Goal: Task Accomplishment & Management: Complete application form

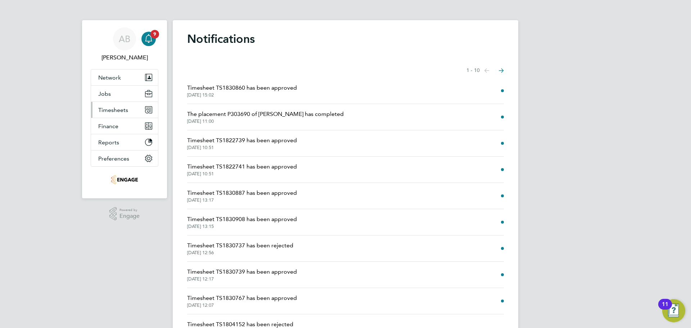
click at [109, 110] on span "Timesheets" at bounding box center [113, 109] width 30 height 7
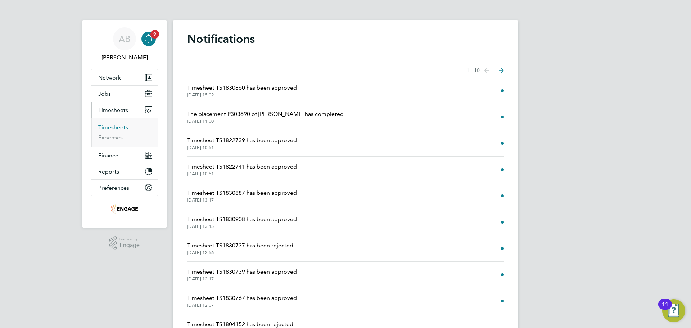
drag, startPoint x: 115, startPoint y: 129, endPoint x: 166, endPoint y: 126, distance: 51.5
click at [115, 129] on link "Timesheets" at bounding box center [113, 127] width 30 height 7
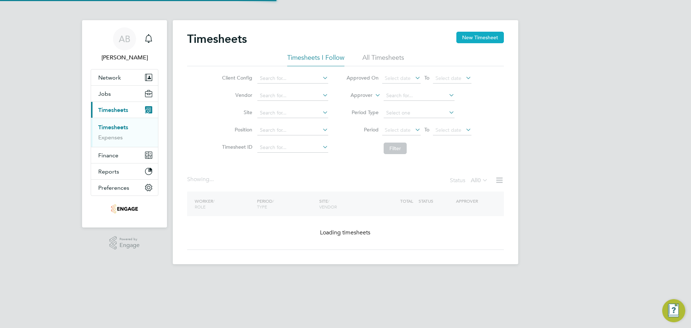
click at [484, 40] on button "New Timesheet" at bounding box center [479, 38] width 47 height 12
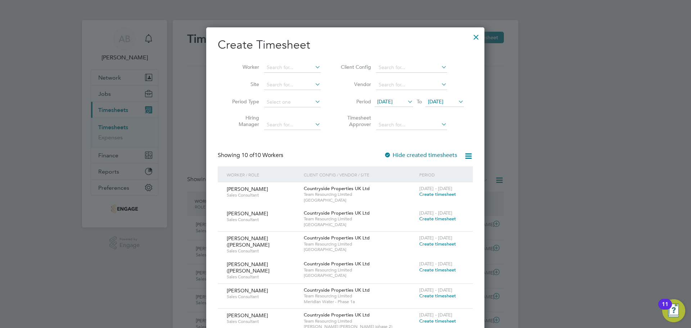
click at [406, 100] on icon at bounding box center [406, 101] width 0 height 10
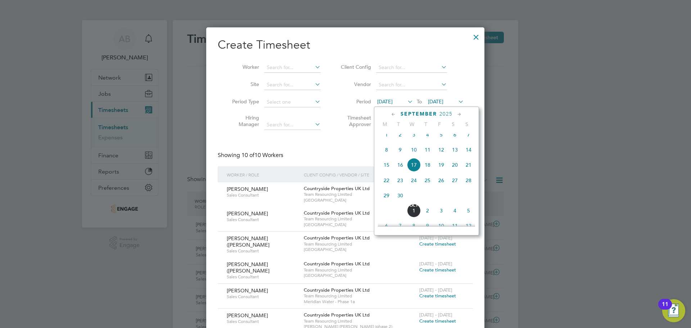
click at [386, 185] on span "22" at bounding box center [387, 180] width 14 height 14
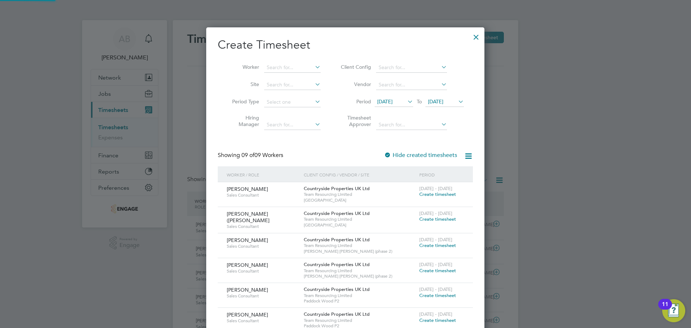
click at [464, 97] on li "Period [DATE] To [DATE]" at bounding box center [401, 102] width 143 height 17
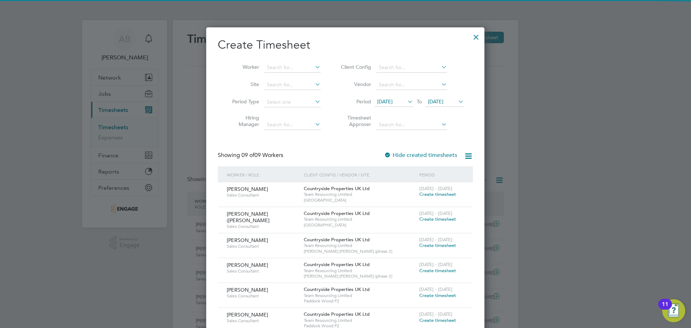
click at [457, 99] on icon at bounding box center [457, 101] width 0 height 10
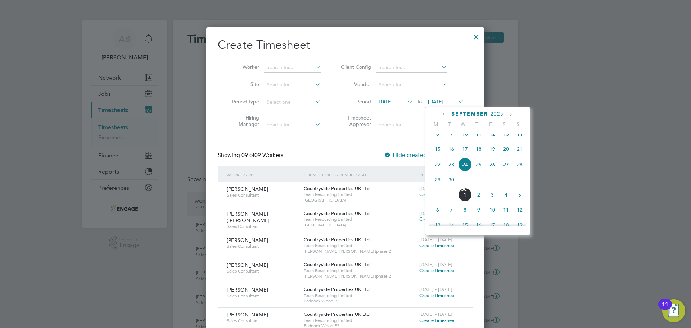
click at [518, 168] on span "28" at bounding box center [520, 165] width 14 height 14
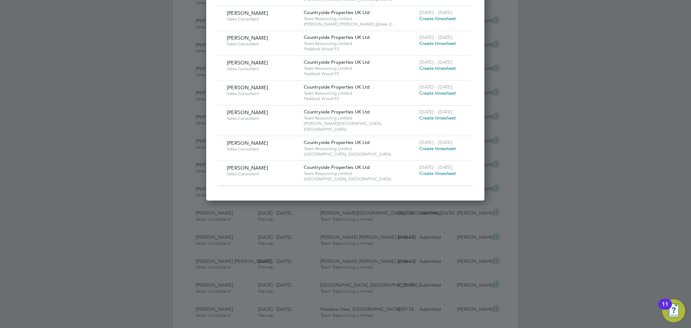
click at [445, 170] on span "Create timesheet" at bounding box center [437, 173] width 37 height 6
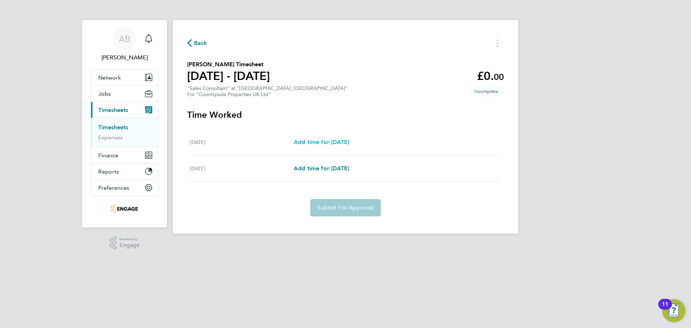
click at [337, 141] on span "Add time for [DATE]" at bounding box center [321, 142] width 55 height 7
select select "30"
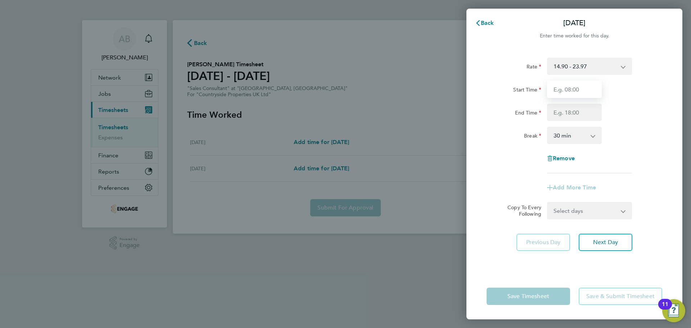
click at [572, 91] on input "Start Time" at bounding box center [574, 89] width 55 height 17
type input "09:30"
click at [569, 109] on input "End Time" at bounding box center [574, 112] width 55 height 17
type input "17:00"
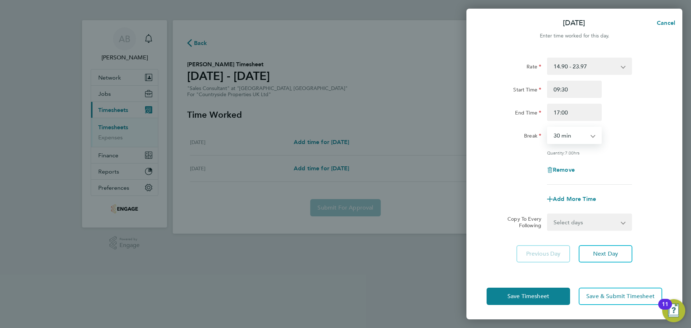
click at [579, 135] on select "0 min 15 min 30 min 45 min 60 min 75 min 90 min" at bounding box center [570, 135] width 45 height 16
select select "0"
click at [548, 127] on select "0 min 15 min 30 min 45 min 60 min 75 min 90 min" at bounding box center [570, 135] width 45 height 16
click at [605, 258] on button "Next Day" at bounding box center [606, 253] width 54 height 17
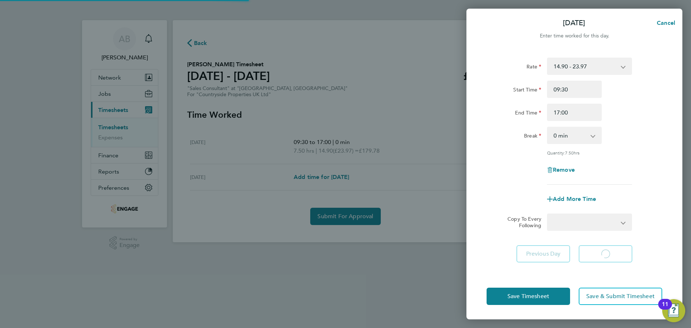
select select "30"
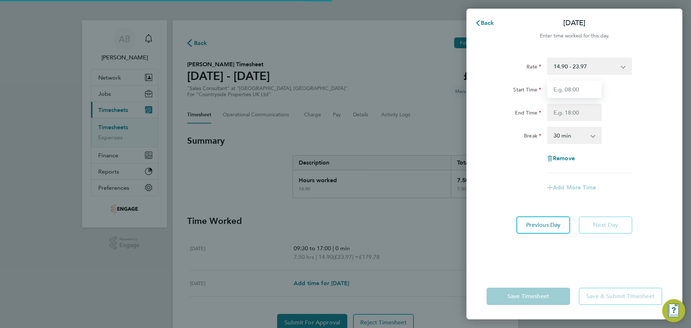
drag, startPoint x: 568, startPoint y: 97, endPoint x: 572, endPoint y: 92, distance: 6.5
click at [572, 92] on input "Start Time" at bounding box center [574, 89] width 55 height 17
type input "09:30"
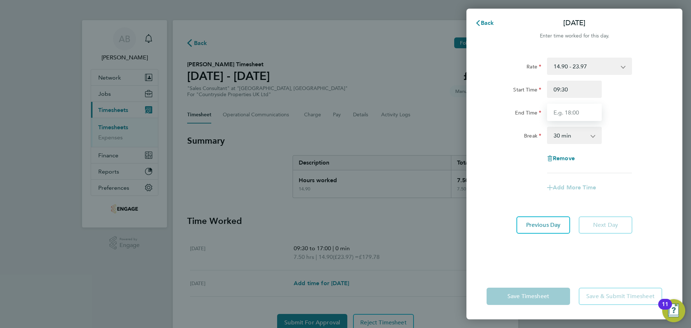
click at [581, 110] on input "End Time" at bounding box center [574, 112] width 55 height 17
type input "17:00"
click at [582, 133] on select "0 min 15 min 30 min 45 min 60 min 75 min 90 min" at bounding box center [570, 135] width 45 height 16
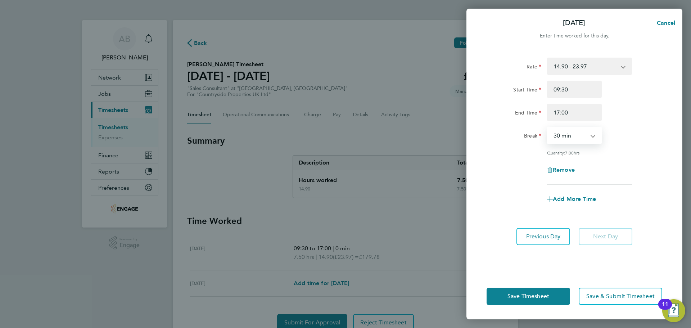
select select "0"
click at [548, 127] on select "0 min 15 min 30 min 45 min 60 min 75 min 90 min" at bounding box center [570, 135] width 45 height 16
click at [546, 298] on span "Save Timesheet" at bounding box center [528, 296] width 42 height 7
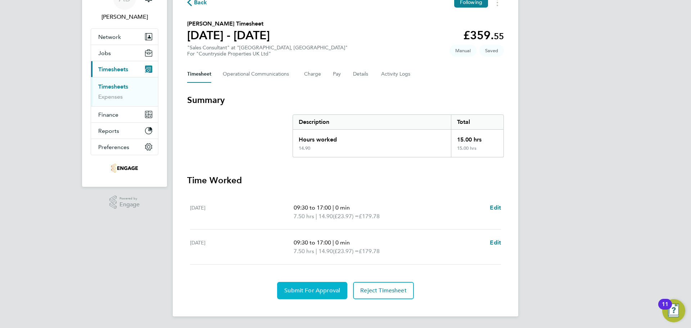
click at [320, 288] on span "Submit For Approval" at bounding box center [312, 290] width 56 height 7
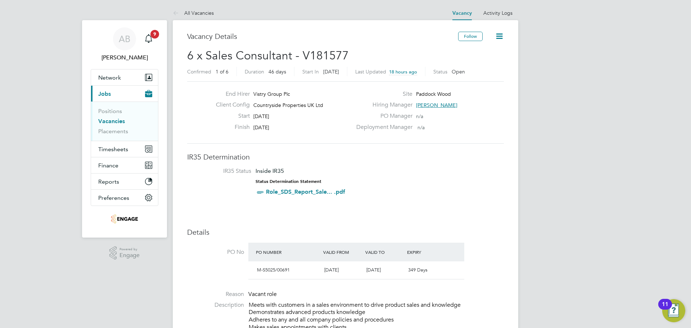
click at [106, 120] on link "Vacancies" at bounding box center [111, 121] width 27 height 7
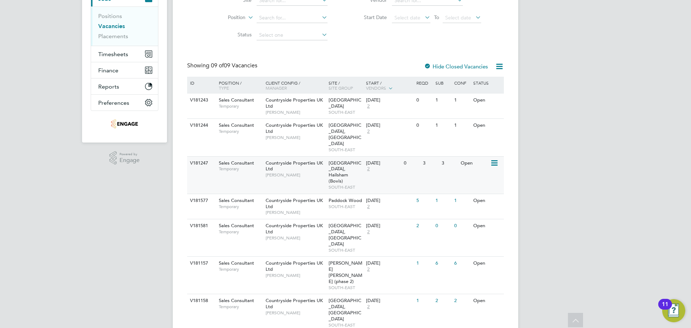
scroll to position [108, 0]
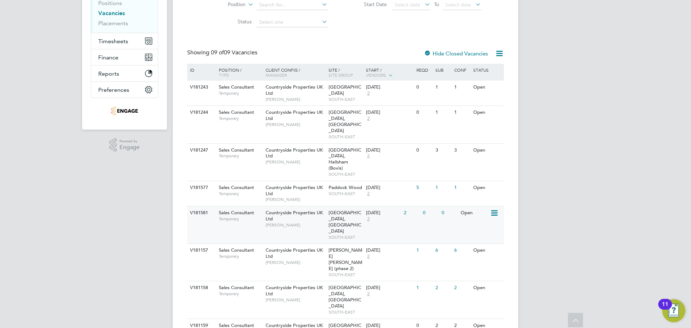
click at [320, 206] on div "Countryside Properties UK Ltd Hannah Cornford" at bounding box center [295, 218] width 63 height 25
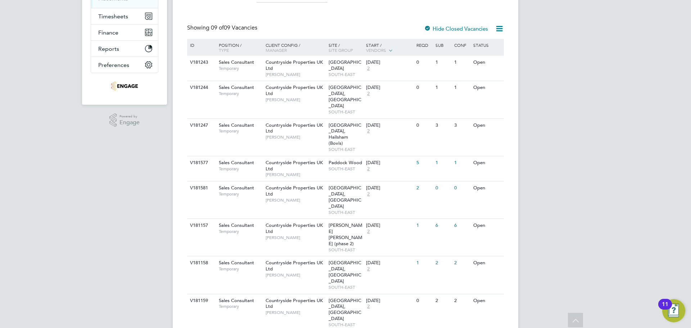
scroll to position [0, 0]
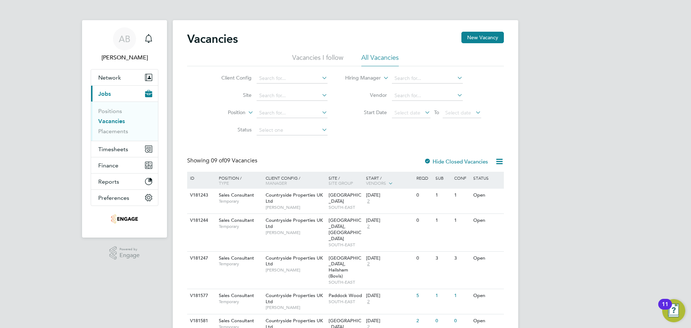
click at [112, 119] on link "Vacancies" at bounding box center [111, 121] width 27 height 7
click at [118, 152] on span "Timesheets" at bounding box center [113, 149] width 30 height 7
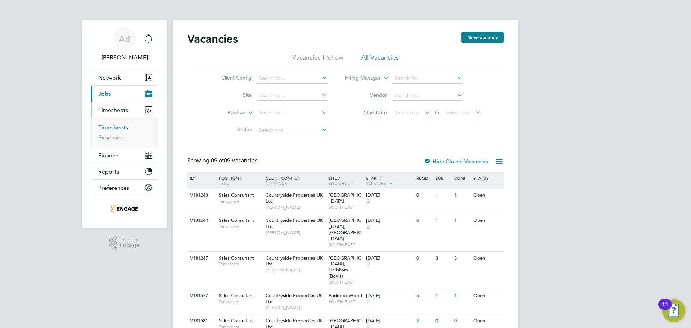
click at [121, 128] on link "Timesheets" at bounding box center [113, 127] width 30 height 7
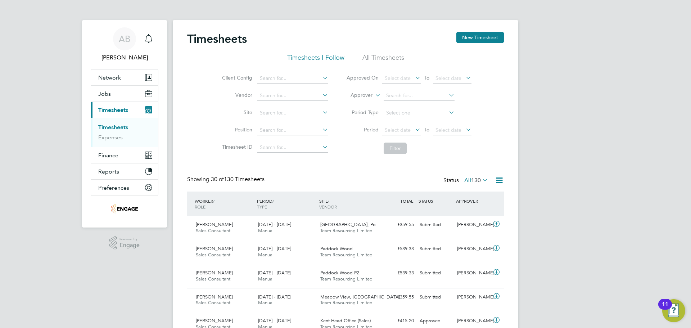
scroll to position [18, 63]
click at [481, 177] on icon at bounding box center [481, 180] width 0 height 10
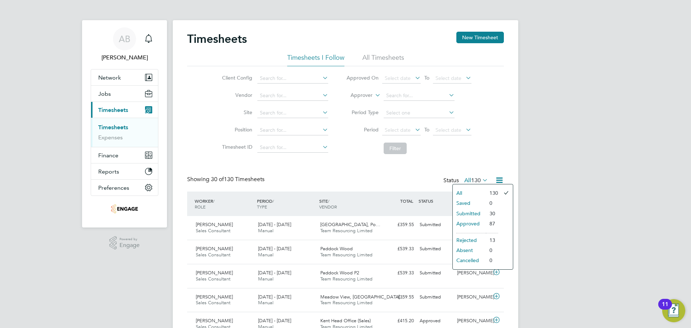
click at [468, 221] on li "Approved" at bounding box center [469, 223] width 33 height 10
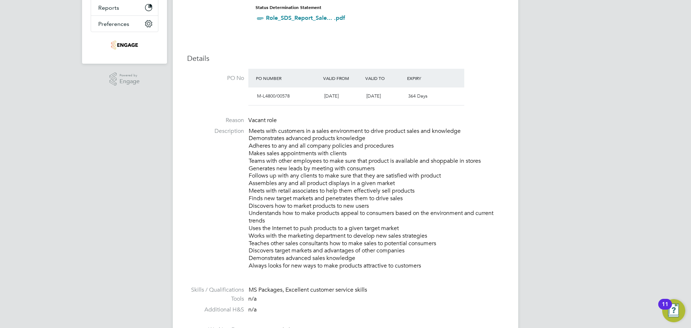
scroll to position [180, 0]
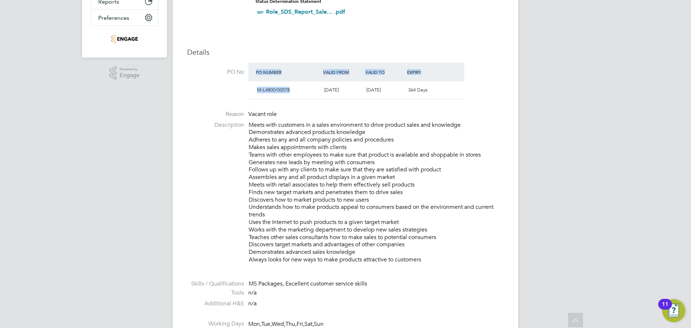
drag, startPoint x: 293, startPoint y: 86, endPoint x: 241, endPoint y: 90, distance: 52.6
click at [241, 90] on li "PO No PO Number Valid From Valid To Expiry M-L4800/00578 15 Sep 2025 30 Sep 202…" at bounding box center [345, 83] width 317 height 41
click at [254, 95] on div "M-L4800/00578 15 Sep 2025 30 Sep 2026 364 Days" at bounding box center [356, 90] width 216 height 18
drag, startPoint x: 291, startPoint y: 90, endPoint x: 256, endPoint y: 94, distance: 35.8
click at [256, 94] on div "M-L4800/00578" at bounding box center [287, 90] width 67 height 12
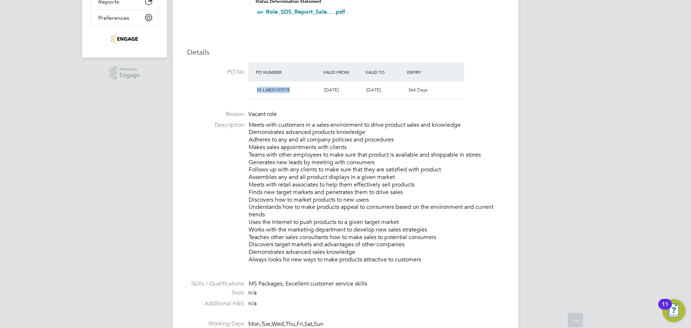
copy span "M-L4800/00578"
click at [291, 86] on div "M-L4800/00578" at bounding box center [287, 90] width 67 height 12
drag, startPoint x: 293, startPoint y: 90, endPoint x: 256, endPoint y: 90, distance: 37.4
click at [256, 90] on div "M-L4800/00578" at bounding box center [287, 90] width 67 height 12
copy span "M-L4800/00578"
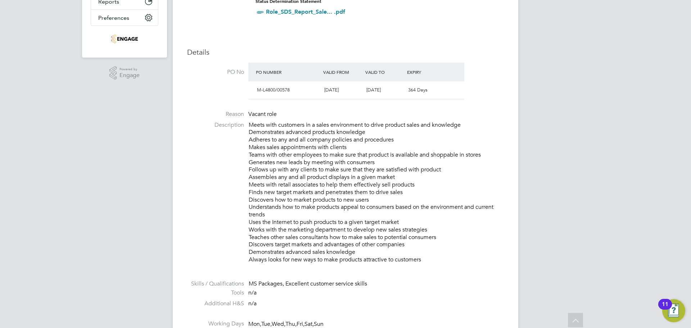
click at [330, 86] on div "15 Sep 2025" at bounding box center [342, 90] width 42 height 12
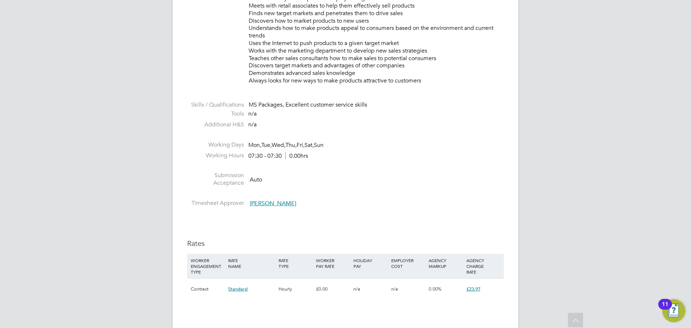
scroll to position [504, 0]
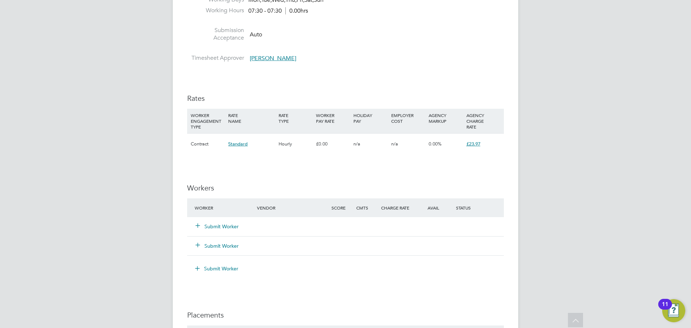
click at [218, 227] on button "Submit Worker" at bounding box center [217, 226] width 43 height 7
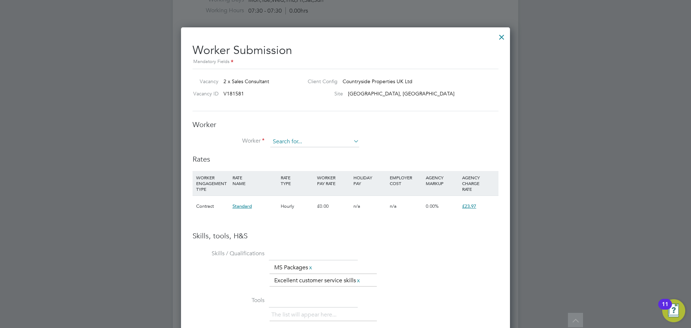
click at [289, 141] on input at bounding box center [314, 141] width 89 height 11
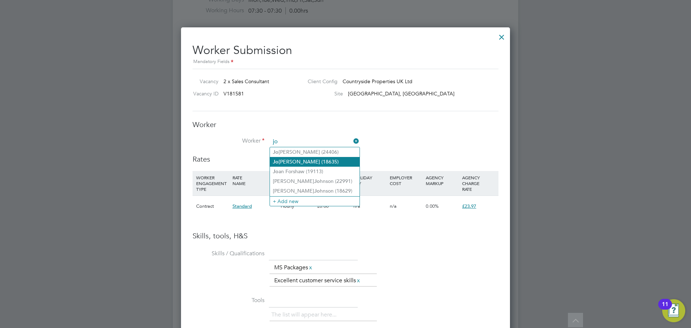
click at [290, 163] on li "Jo anna Morris - Karlsson (18635)" at bounding box center [315, 162] width 90 height 10
type input "Joanna Morris - Karlsson (18635)"
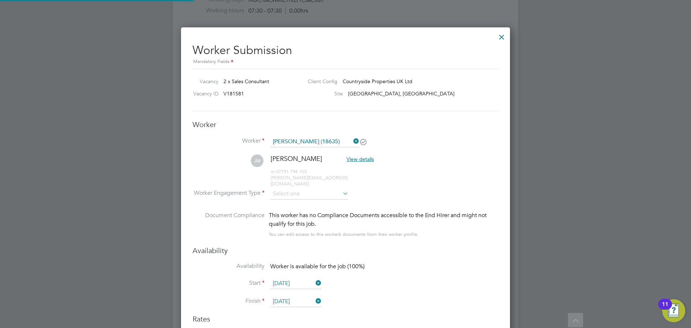
scroll to position [626, 329]
type input "16 Sep 2025"
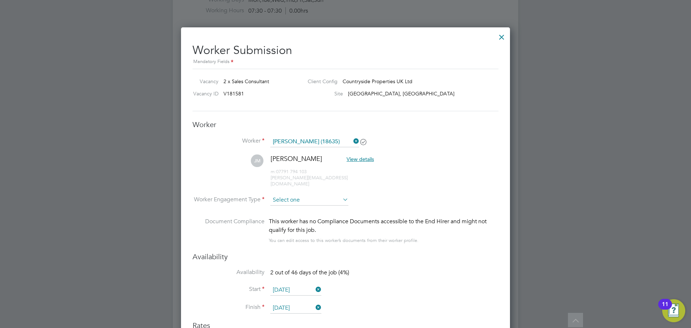
click at [303, 195] on input at bounding box center [309, 200] width 78 height 11
click at [298, 214] on li "PAYE" at bounding box center [309, 213] width 79 height 9
type input "PAYE"
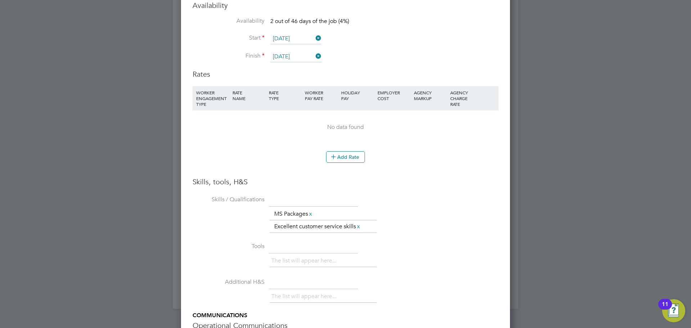
scroll to position [756, 0]
click at [345, 150] on button "Add Rate" at bounding box center [345, 156] width 39 height 12
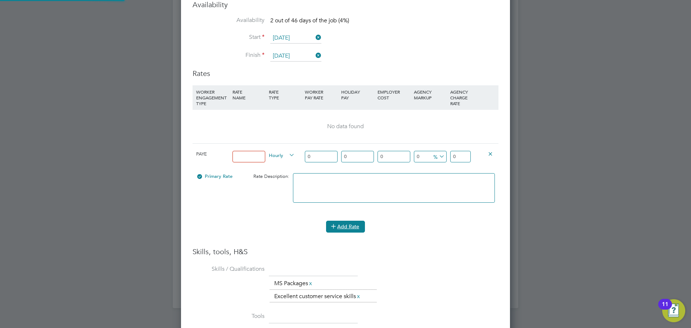
scroll to position [694, 329]
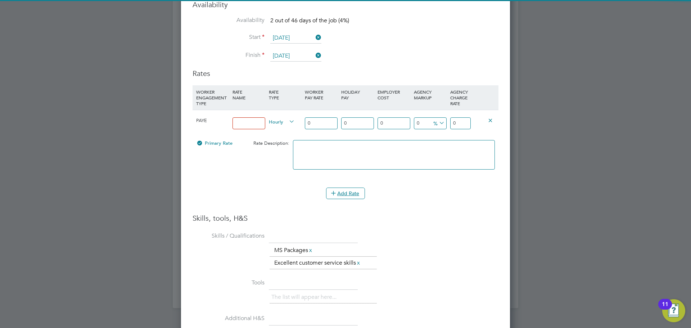
click at [257, 119] on input at bounding box center [248, 123] width 33 height 12
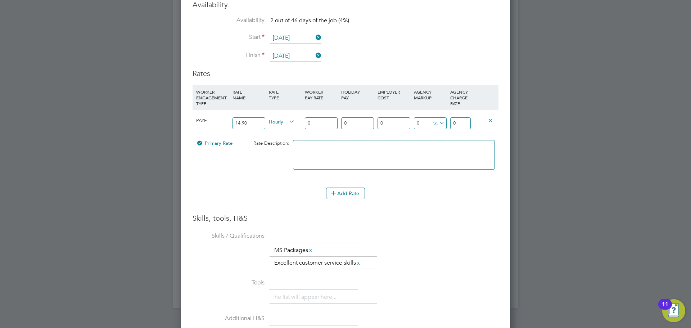
type input "14.90"
type input "1"
type input "14"
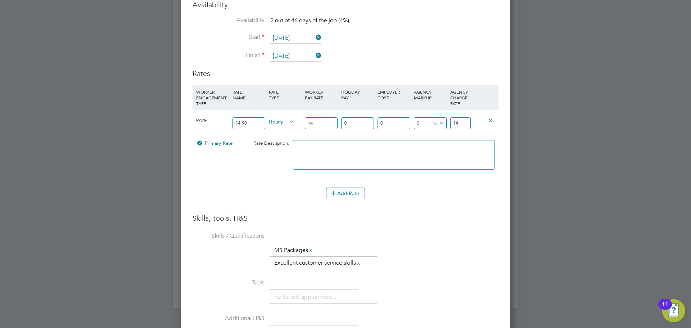
type input "14.9"
type input "14.90"
type input "1"
type input "15.049"
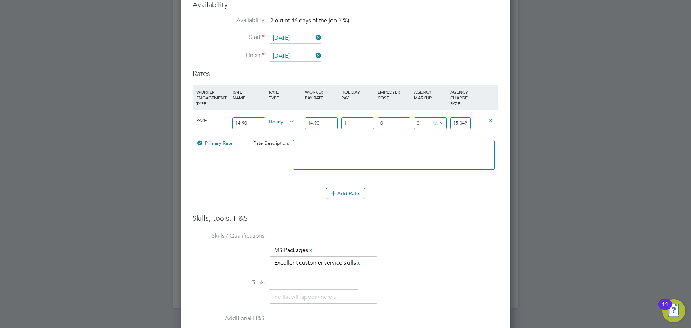
type input "12"
type input "16.688"
type input "12.07"
type input "16.69843"
type input "12.07"
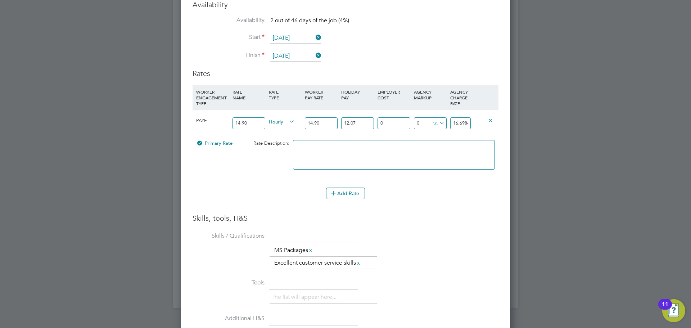
type input "1"
type input "16.8654143"
type input "18"
type input "19.7041474"
type input "18.5"
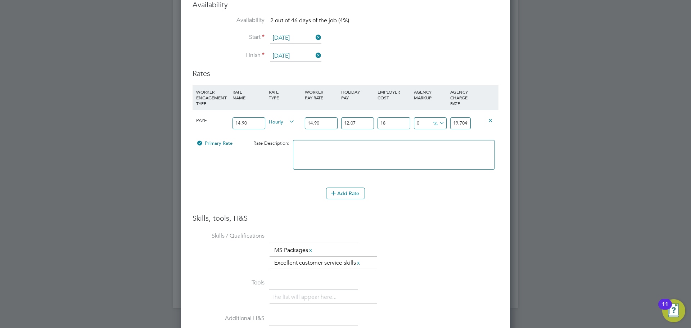
type input "19.78763955"
type input "18.5"
click at [438, 119] on icon at bounding box center [438, 123] width 0 height 10
click at [438, 131] on li "£" at bounding box center [438, 134] width 17 height 9
click at [457, 117] on input "19.78763955" at bounding box center [460, 123] width 21 height 12
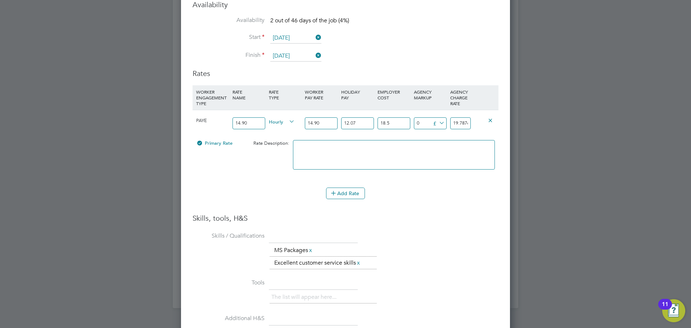
scroll to position [0, 13]
drag, startPoint x: 453, startPoint y: 116, endPoint x: 500, endPoint y: 117, distance: 46.4
click at [500, 117] on div "Worker Submission Mandatory Fields Vacancy 2 x Sales Consultant Client Config C…" at bounding box center [345, 125] width 329 height 700
type input "-17.78763955"
type input "2"
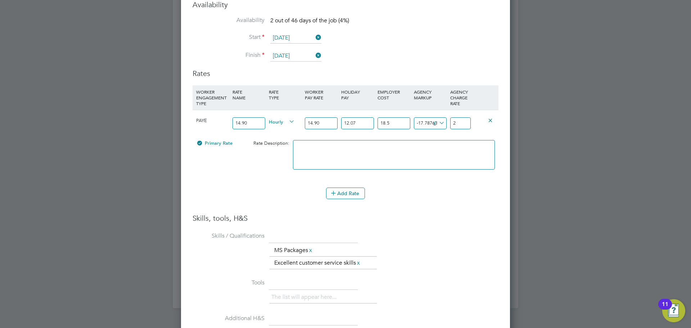
scroll to position [0, 0]
type input "3.21236045"
type input "23"
type input "4.11236045"
type input "23.9"
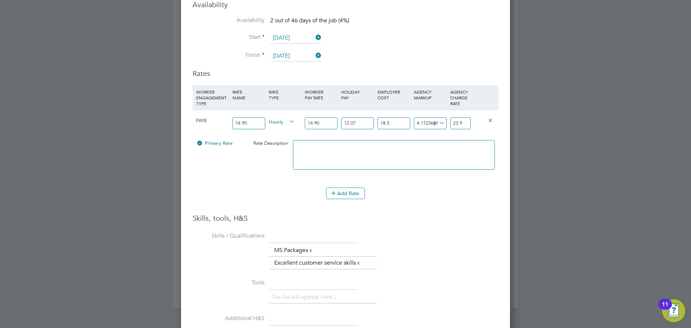
type input "4.18236045"
type input "23.97"
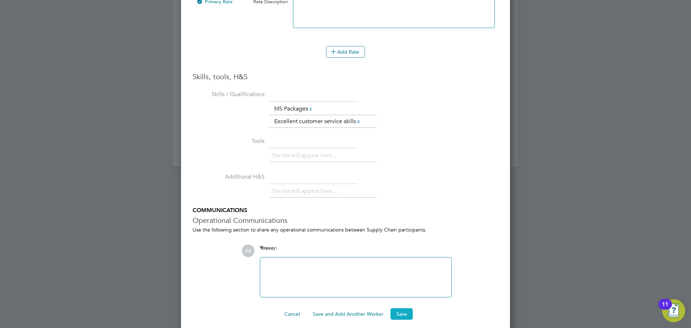
click at [403, 308] on button "Save" at bounding box center [401, 314] width 22 height 12
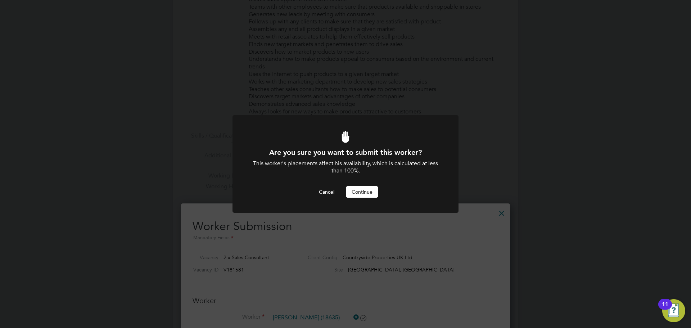
scroll to position [0, 0]
click at [367, 191] on button "Continue" at bounding box center [362, 192] width 32 height 12
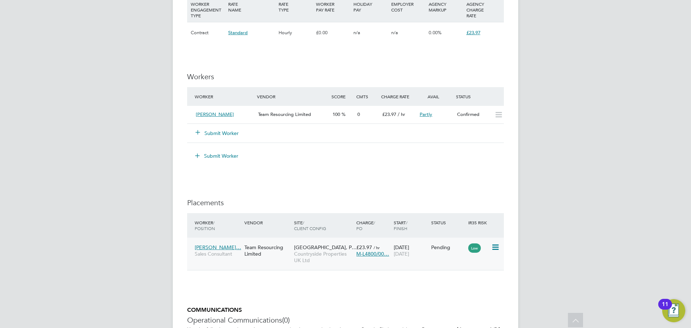
click at [495, 245] on icon at bounding box center [494, 247] width 7 height 9
click at [439, 291] on li "Start" at bounding box center [462, 291] width 74 height 10
type input "[PERSON_NAME]"
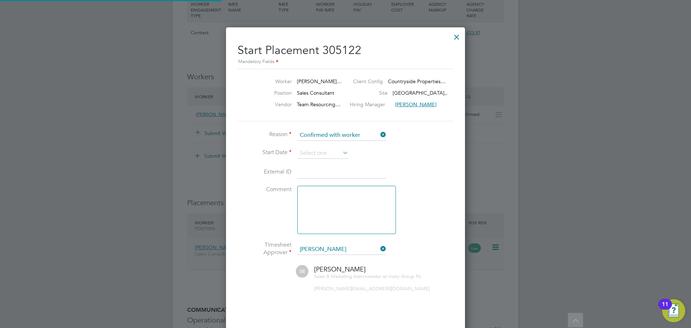
scroll to position [4, 4]
click at [333, 149] on input at bounding box center [322, 153] width 51 height 11
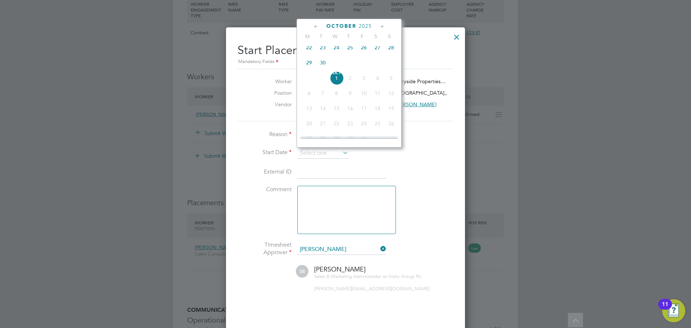
click at [379, 51] on span "27" at bounding box center [378, 48] width 14 height 14
type input "27 Sep 2025"
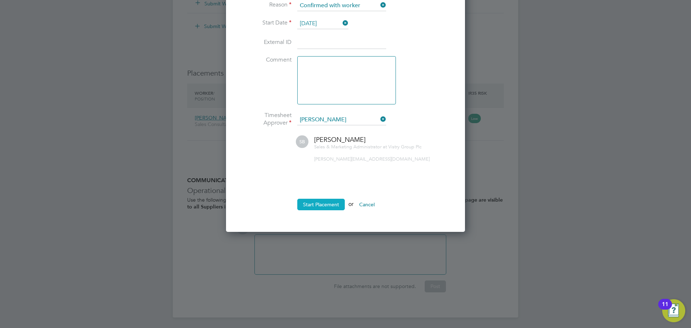
click at [326, 201] on button "Start Placement" at bounding box center [320, 205] width 47 height 12
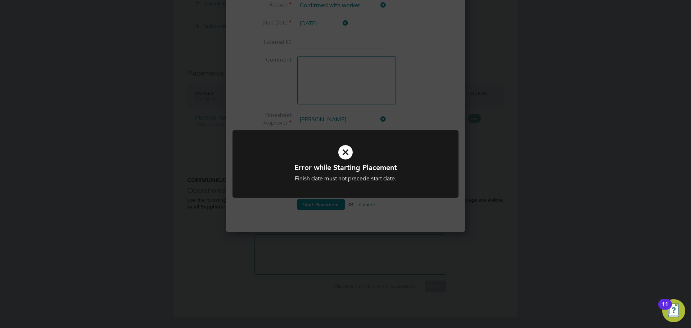
click at [405, 171] on h1 "Error while Starting Placement" at bounding box center [345, 167] width 187 height 9
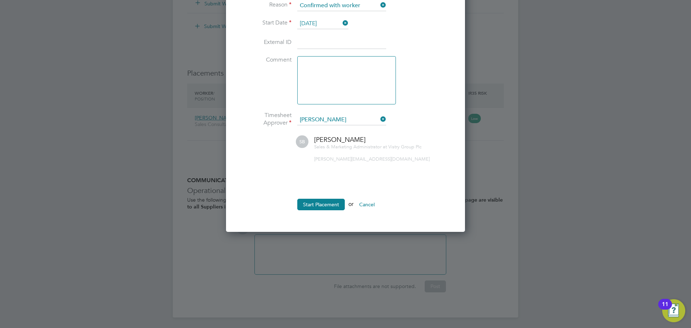
click at [499, 153] on div at bounding box center [345, 164] width 691 height 328
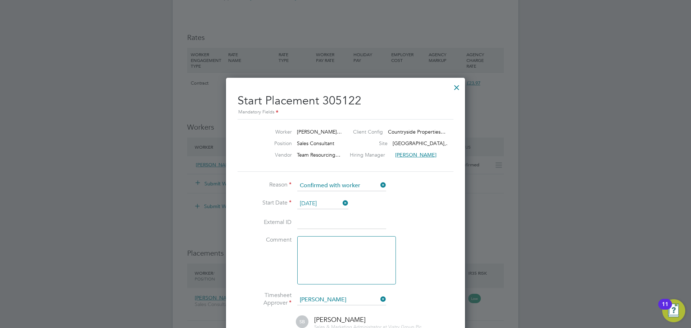
click at [456, 87] on div at bounding box center [456, 85] width 13 height 13
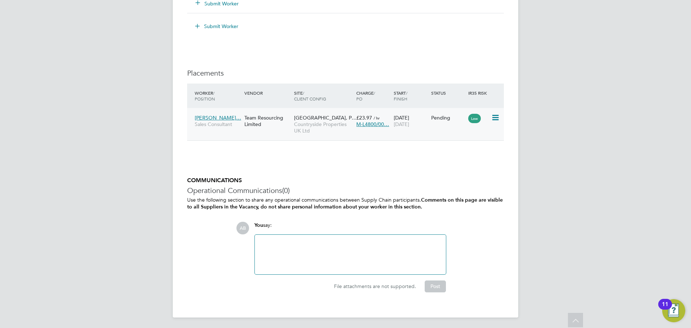
click at [496, 116] on icon at bounding box center [494, 117] width 7 height 9
click at [435, 159] on li "Start" at bounding box center [462, 162] width 74 height 10
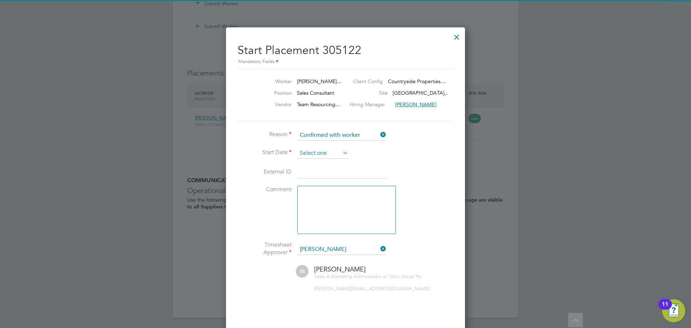
click at [312, 150] on input at bounding box center [322, 153] width 51 height 11
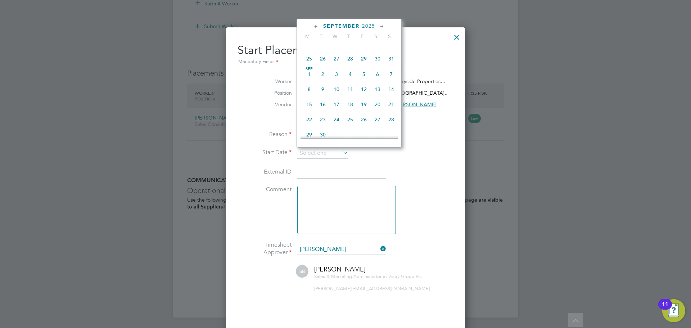
click at [377, 121] on span "27" at bounding box center [378, 120] width 14 height 14
type input "[DATE]"
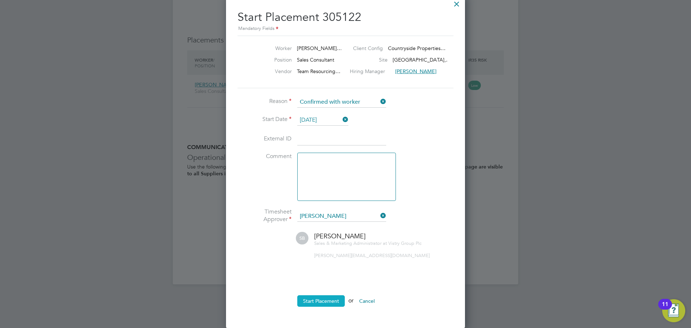
click at [323, 302] on button "Start Placement" at bounding box center [320, 301] width 47 height 12
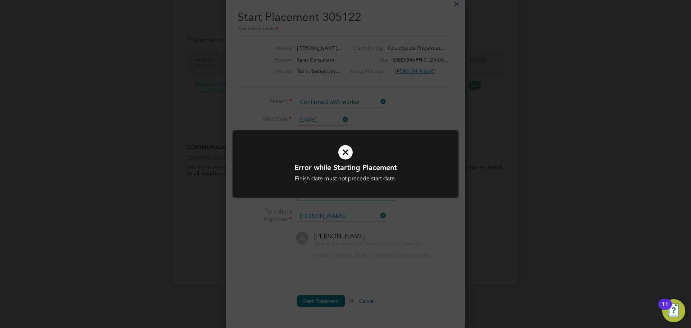
click at [390, 246] on div "Error while Starting Placement Finish date must not precede start date. Cancel …" at bounding box center [345, 164] width 691 height 328
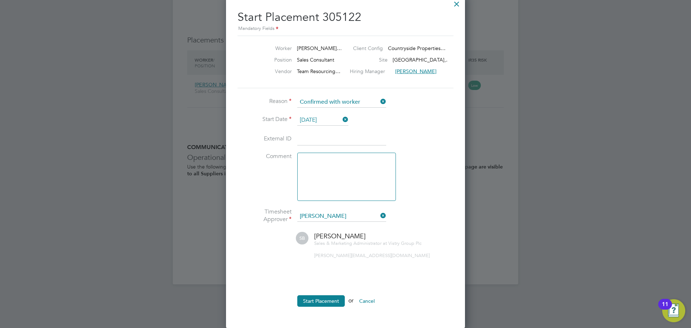
click at [459, 1] on div at bounding box center [456, 2] width 13 height 13
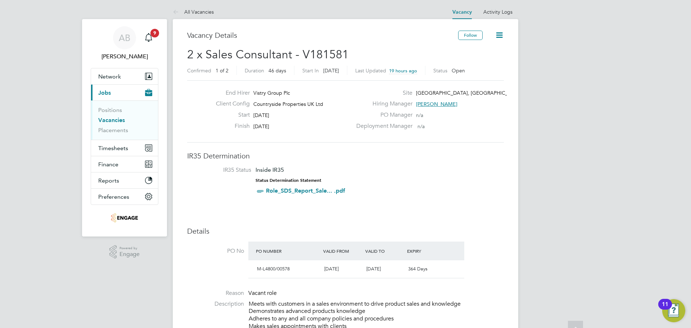
scroll to position [0, 0]
drag, startPoint x: 367, startPoint y: 271, endPoint x: 398, endPoint y: 272, distance: 30.6
click at [398, 272] on div "[DATE]" at bounding box center [384, 270] width 42 height 12
drag, startPoint x: 385, startPoint y: 282, endPoint x: 358, endPoint y: 277, distance: 27.9
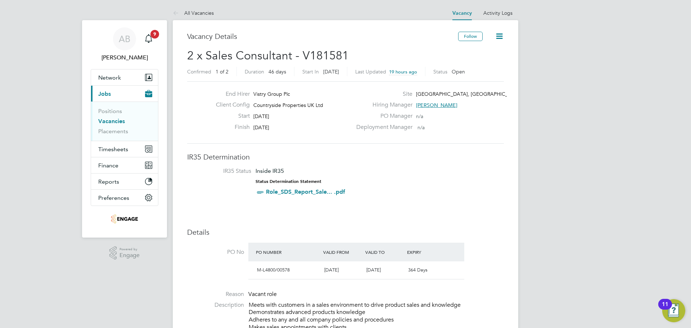
click at [339, 270] on span "[DATE]" at bounding box center [331, 270] width 14 height 6
drag, startPoint x: 262, startPoint y: 118, endPoint x: 290, endPoint y: 124, distance: 28.9
click at [295, 117] on div "Start 15 Sep 2025" at bounding box center [281, 117] width 142 height 11
drag, startPoint x: 272, startPoint y: 128, endPoint x: 305, endPoint y: 128, distance: 33.1
click at [301, 128] on div "Finish 30 Oct 2025" at bounding box center [281, 128] width 142 height 11
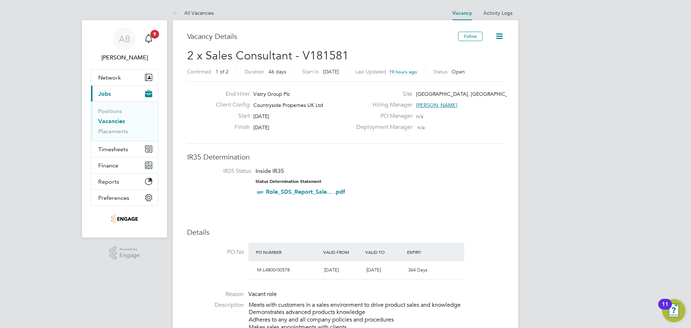
click at [366, 159] on h3 "IR35 Determination" at bounding box center [345, 156] width 317 height 9
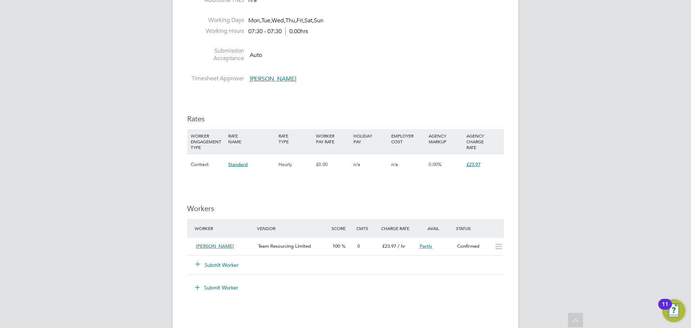
scroll to position [720, 0]
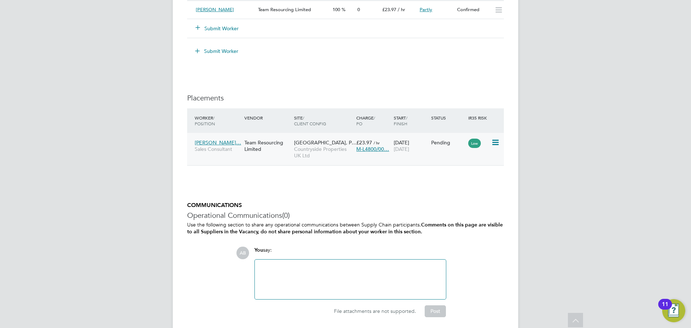
click at [494, 140] on icon at bounding box center [494, 142] width 7 height 9
click at [435, 185] on li "Start" at bounding box center [462, 187] width 74 height 10
type input "[PERSON_NAME]"
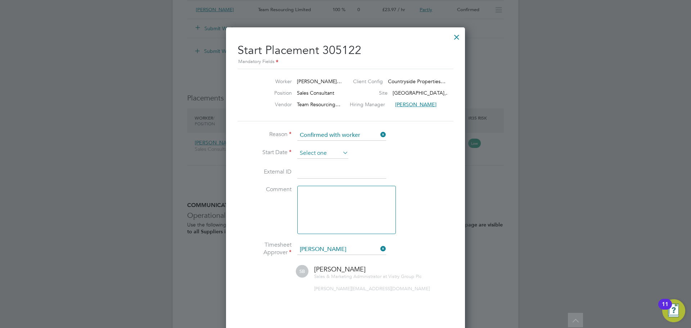
click at [330, 154] on input at bounding box center [322, 153] width 51 height 11
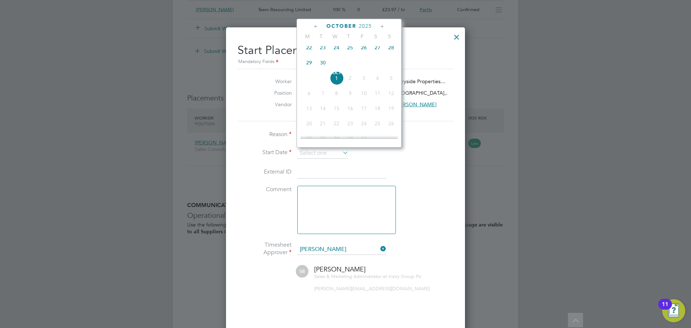
click at [379, 50] on span "27" at bounding box center [378, 48] width 14 height 14
type input "[DATE]"
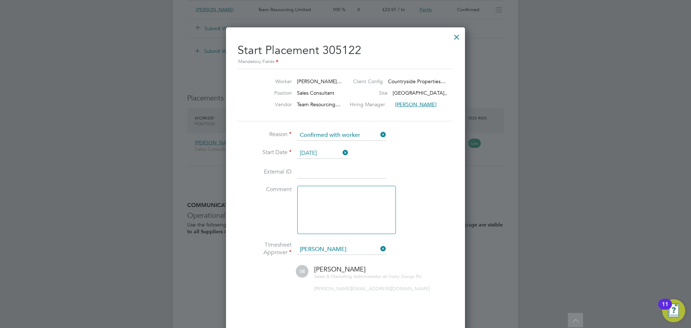
click at [321, 179] on li "External ID" at bounding box center [345, 176] width 216 height 20
click at [321, 173] on input at bounding box center [341, 172] width 89 height 13
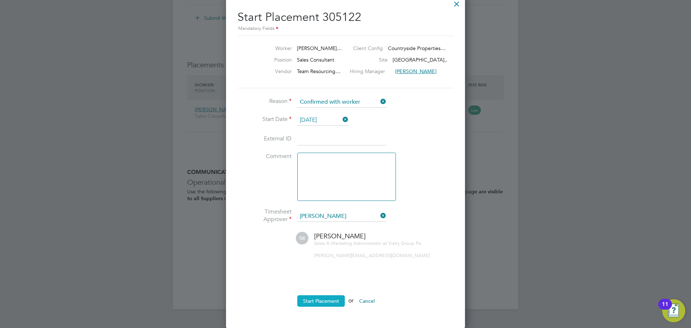
click at [321, 301] on button "Start Placement" at bounding box center [320, 301] width 47 height 12
click at [325, 301] on button "Start Placement" at bounding box center [320, 301] width 47 height 12
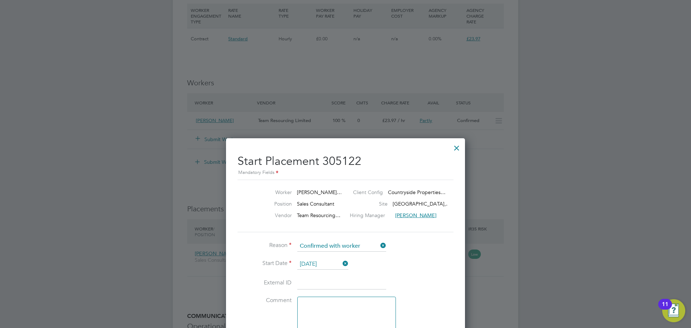
click at [459, 145] on div at bounding box center [456, 146] width 13 height 13
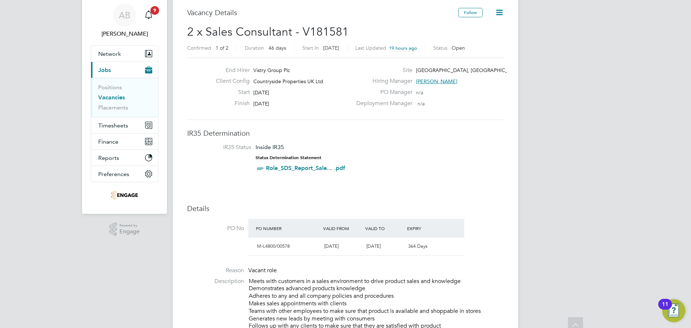
scroll to position [20, 0]
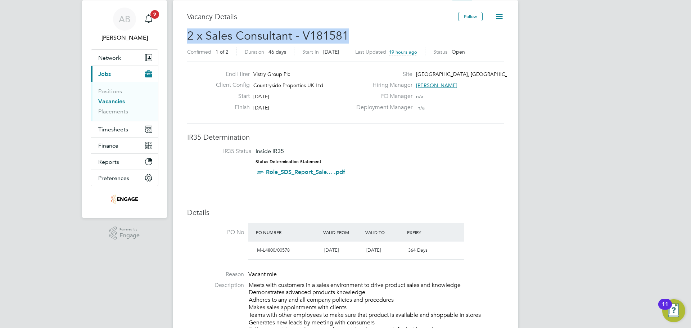
drag, startPoint x: 351, startPoint y: 34, endPoint x: 182, endPoint y: 38, distance: 169.1
copy span "2 x Sales Consultant - V181581"
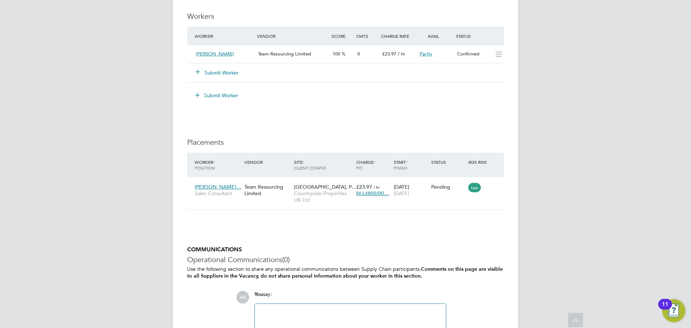
scroll to position [739, 0]
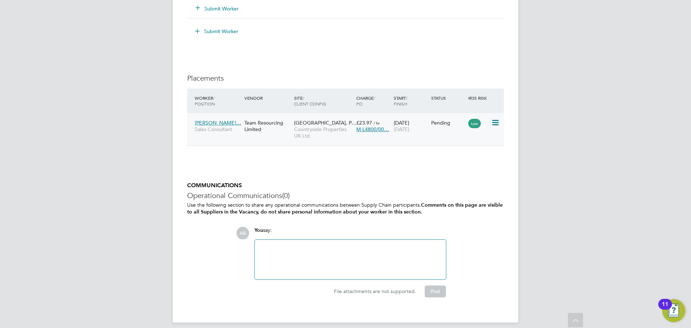
click at [302, 128] on span "Countryside Properties UK Ltd" at bounding box center [323, 132] width 59 height 13
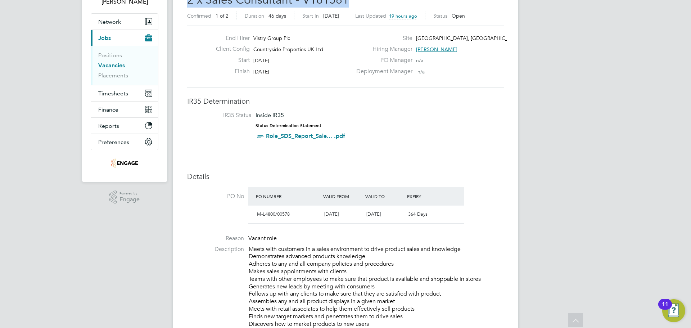
scroll to position [0, 0]
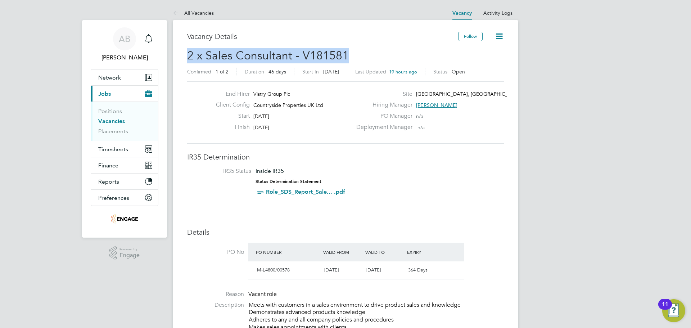
click at [385, 54] on h2 "2 x Sales Consultant - V181581 Confirmed 1 of 2 Duration 46 days Start [DATE][D…" at bounding box center [345, 63] width 317 height 30
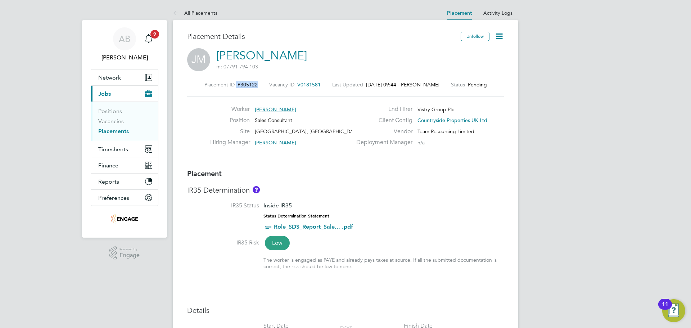
drag, startPoint x: 254, startPoint y: 83, endPoint x: 199, endPoint y: 85, distance: 55.4
click at [199, 85] on div "Placement ID P305122 Vacancy ID V0181581 Last Updated [DATE] 09:44 - [PERSON_NA…" at bounding box center [345, 84] width 317 height 6
copy div "P305122"
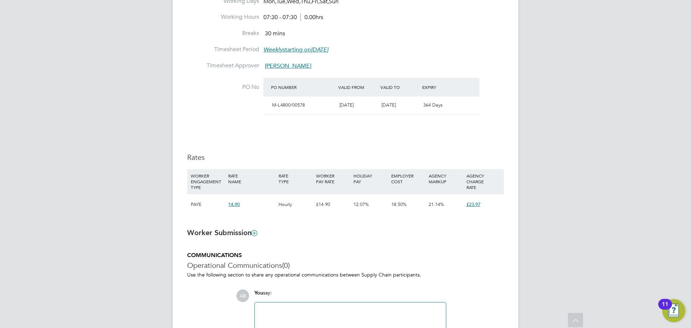
scroll to position [432, 0]
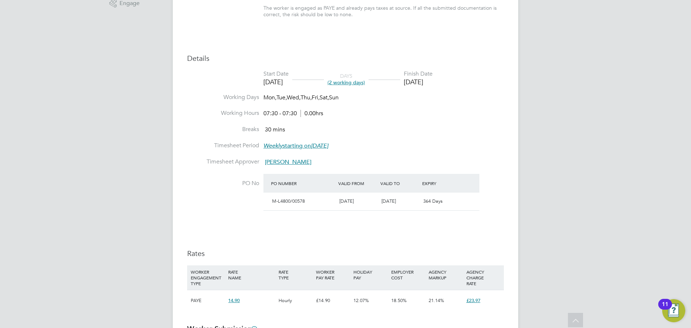
click at [358, 80] on span "(2 working days)" at bounding box center [345, 82] width 37 height 6
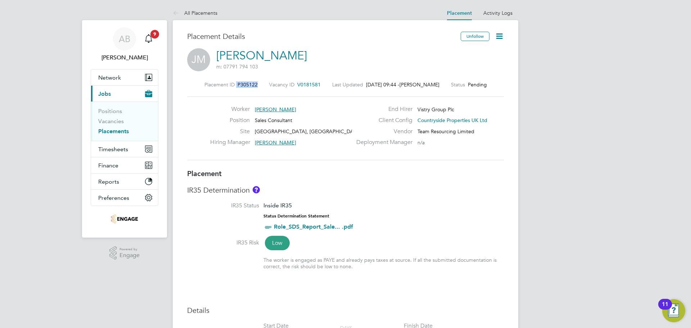
click at [497, 32] on icon at bounding box center [499, 36] width 9 height 9
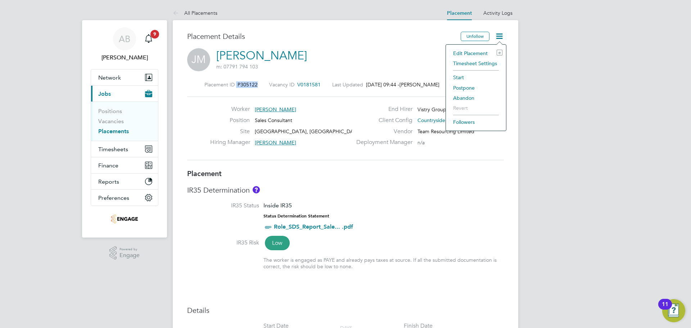
click at [471, 51] on li "Edit Placement e" at bounding box center [475, 53] width 53 height 10
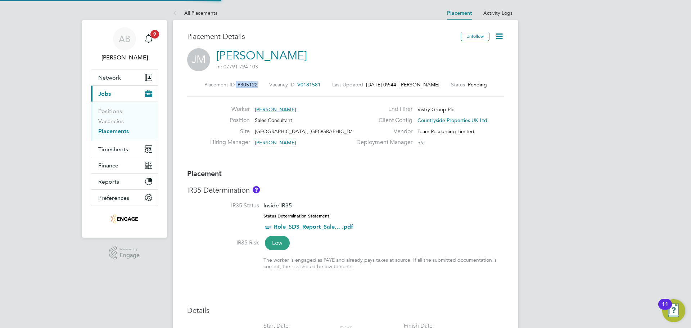
type input "[PERSON_NAME]"
type input "[DATE]"
type input "07:30"
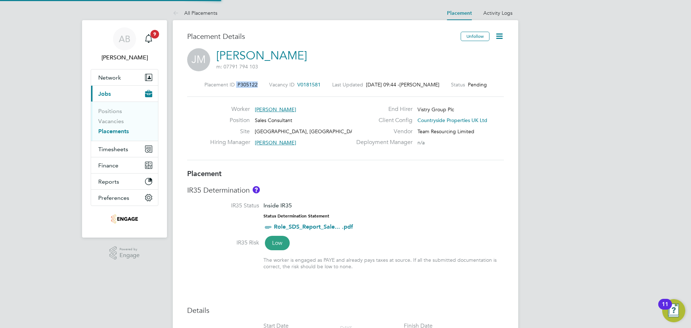
type input "07:30"
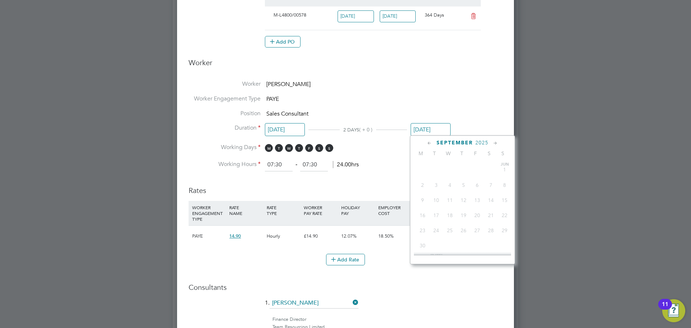
click at [431, 127] on input "[DATE]" at bounding box center [431, 129] width 40 height 13
click at [507, 214] on span "28" at bounding box center [505, 209] width 14 height 14
type input "[DATE]"
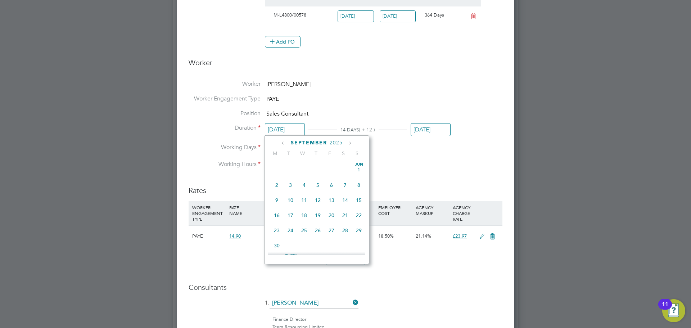
click at [278, 127] on input "[DATE]" at bounding box center [285, 129] width 40 height 13
click at [343, 213] on span "27" at bounding box center [345, 209] width 14 height 14
type input "[DATE]"
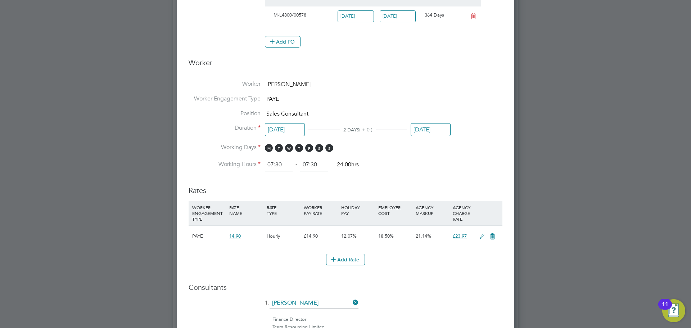
click at [419, 161] on li "Working Hours 07:30 ‐ 07:30 24.00hrs" at bounding box center [346, 164] width 314 height 13
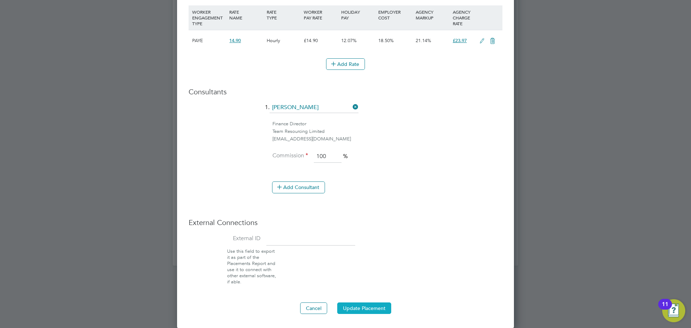
click at [363, 309] on button "Update Placement" at bounding box center [364, 308] width 54 height 12
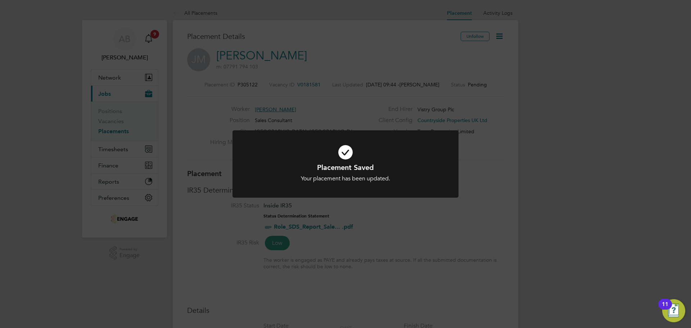
click at [470, 197] on div "Placement Saved Your placement has been updated. Cancel Okay" at bounding box center [345, 164] width 691 height 328
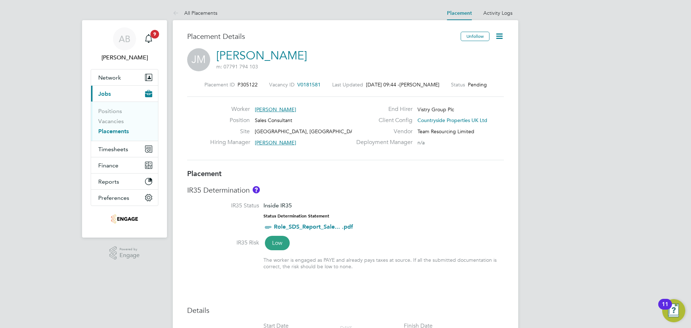
click at [498, 37] on icon at bounding box center [499, 36] width 9 height 9
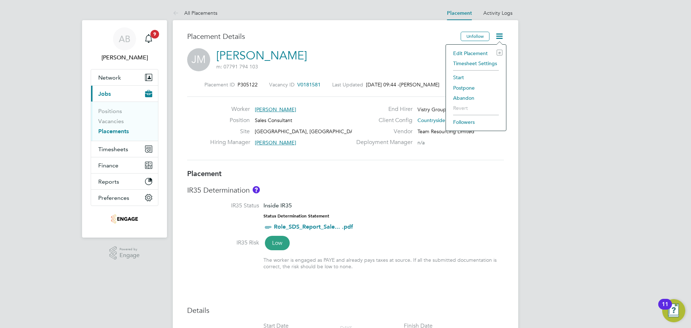
click at [461, 75] on li "Start" at bounding box center [475, 77] width 53 height 10
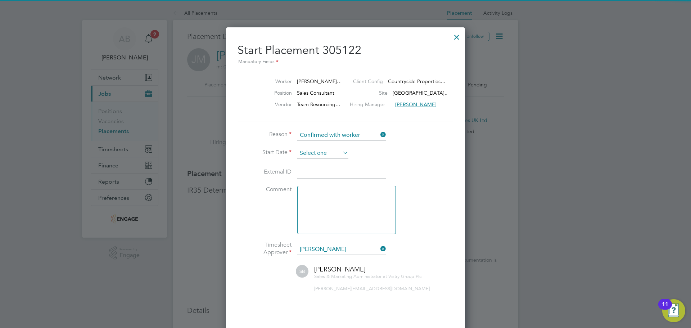
click at [324, 153] on input at bounding box center [322, 153] width 51 height 11
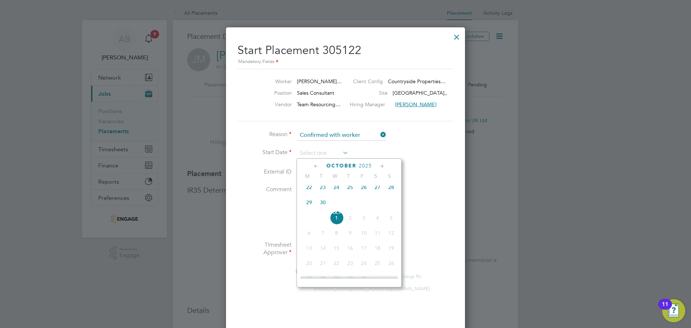
click at [378, 190] on span "27" at bounding box center [378, 187] width 14 height 14
type input "[DATE]"
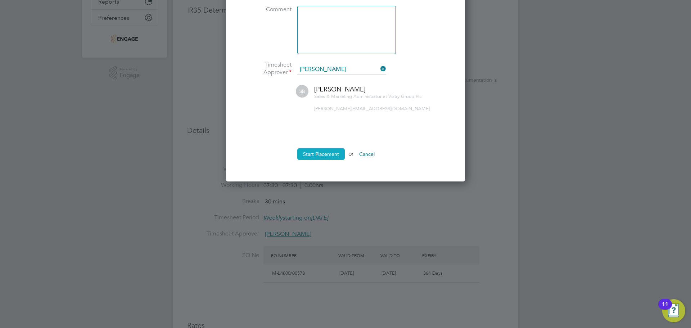
click at [324, 154] on button "Start Placement" at bounding box center [320, 154] width 47 height 12
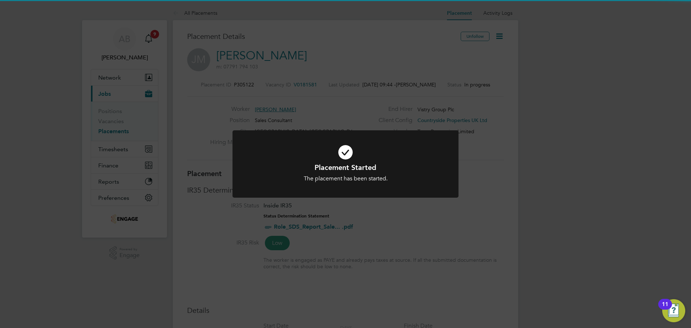
click at [458, 219] on div "Placement Started The placement has been started. Cancel Okay" at bounding box center [345, 164] width 691 height 328
